Goal: Information Seeking & Learning: Learn about a topic

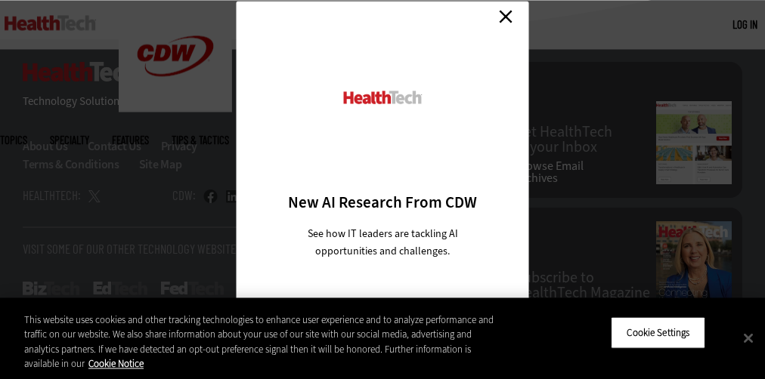
scroll to position [74, 0]
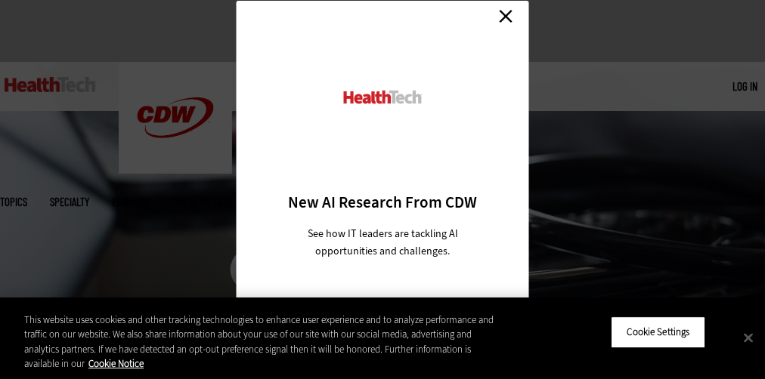
click at [382, 194] on h3 "New AI Research From CDW" at bounding box center [383, 202] width 240 height 21
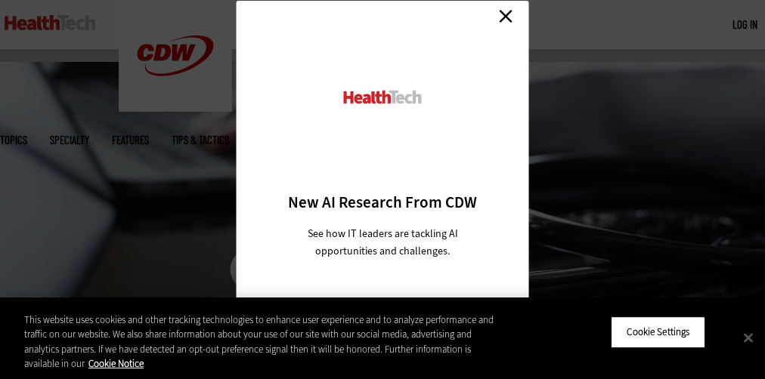
scroll to position [2672, 0]
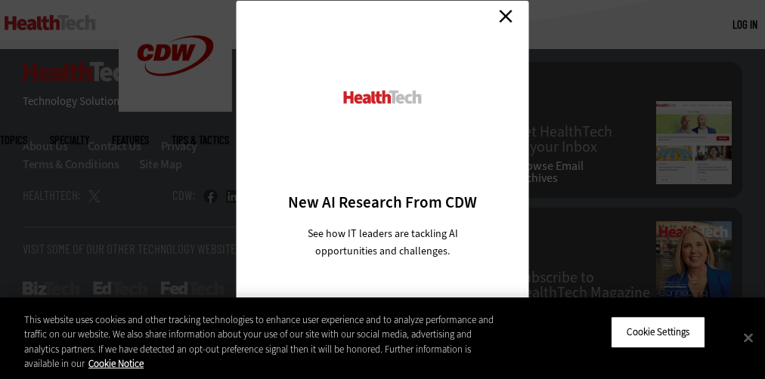
click at [382, 190] on div at bounding box center [383, 113] width 240 height 157
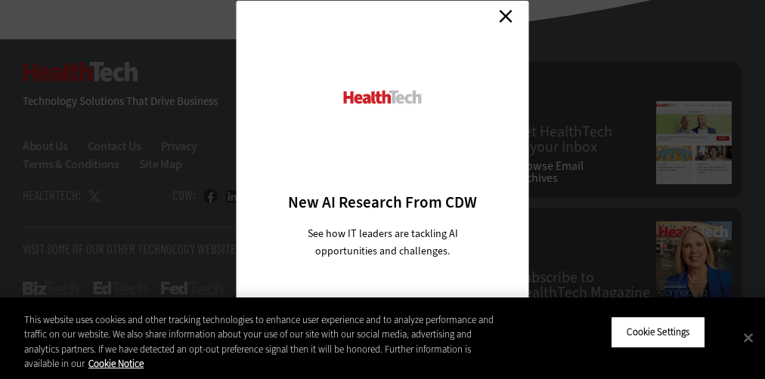
scroll to position [74, 0]
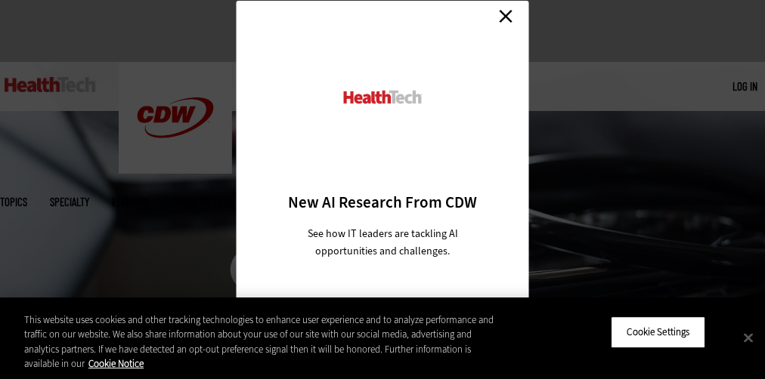
click at [382, 194] on h3 "New AI Research From CDW" at bounding box center [383, 202] width 240 height 21
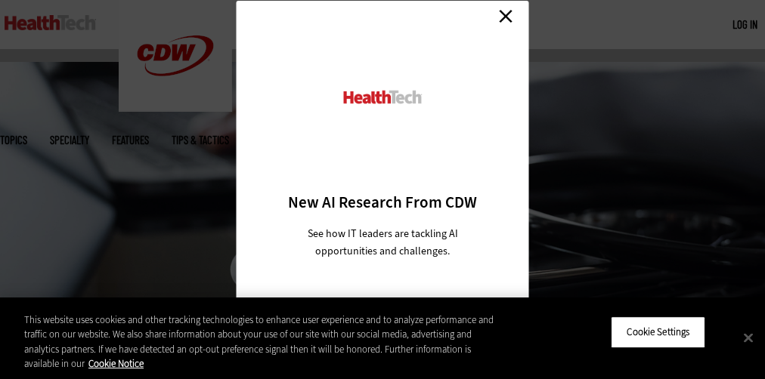
scroll to position [2672, 0]
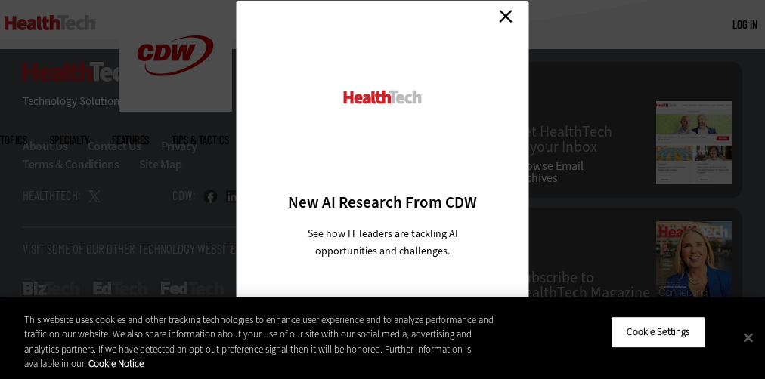
click at [382, 190] on div at bounding box center [383, 113] width 240 height 157
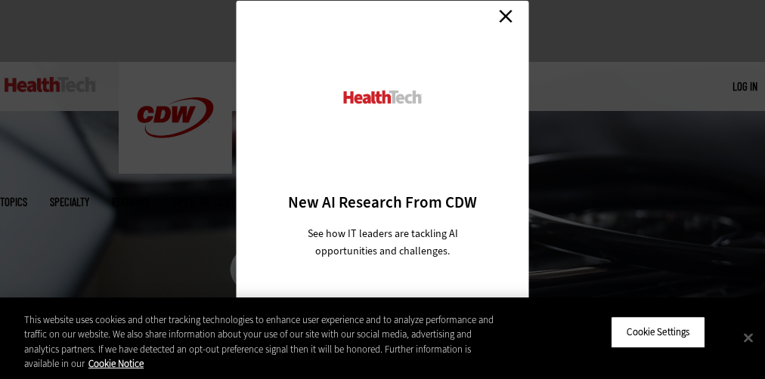
click at [382, 194] on h3 "New AI Research From CDW" at bounding box center [383, 202] width 240 height 21
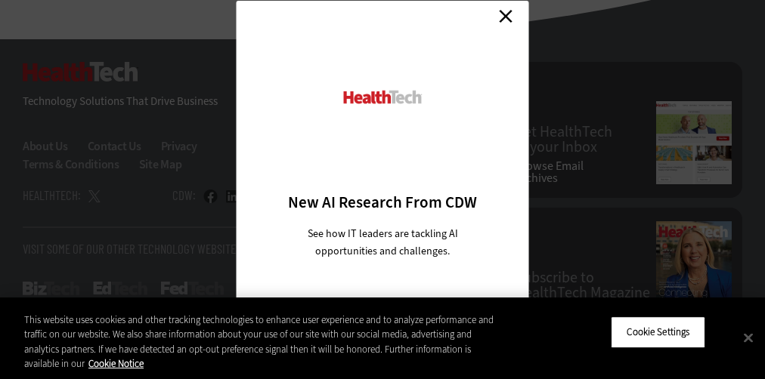
click at [382, 190] on div at bounding box center [383, 113] width 240 height 157
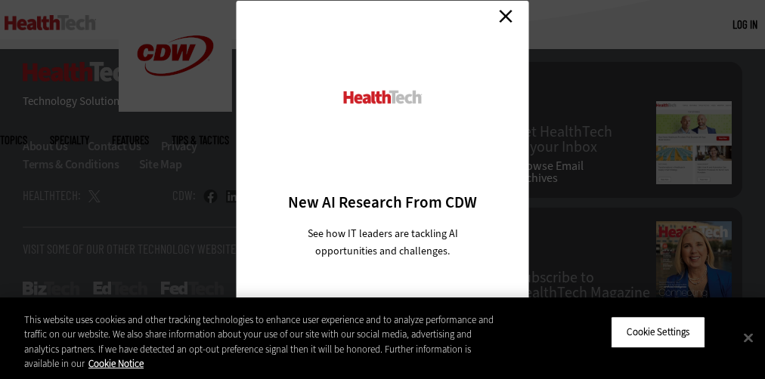
click at [382, 190] on div at bounding box center [383, 113] width 240 height 157
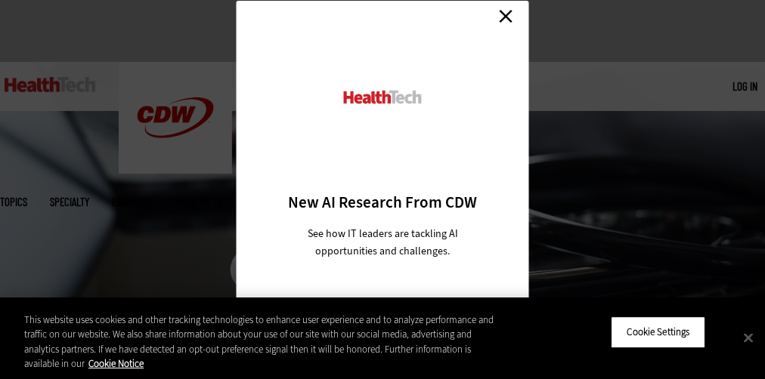
click at [382, 194] on h3 "New AI Research From CDW" at bounding box center [383, 202] width 240 height 21
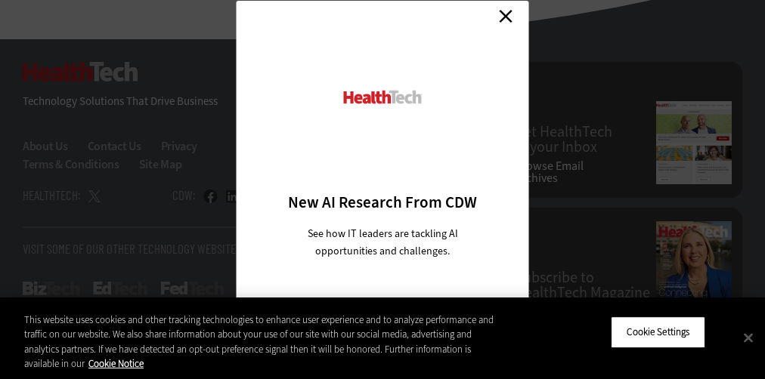
click at [382, 190] on div at bounding box center [383, 113] width 240 height 157
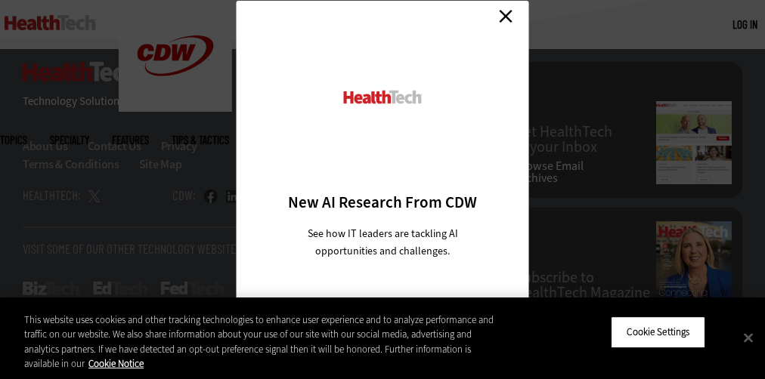
click at [382, 190] on div at bounding box center [383, 113] width 240 height 157
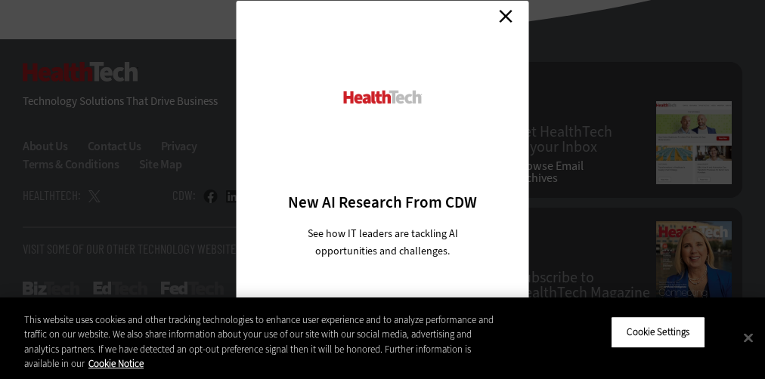
scroll to position [74, 0]
